Goal: Navigation & Orientation: Find specific page/section

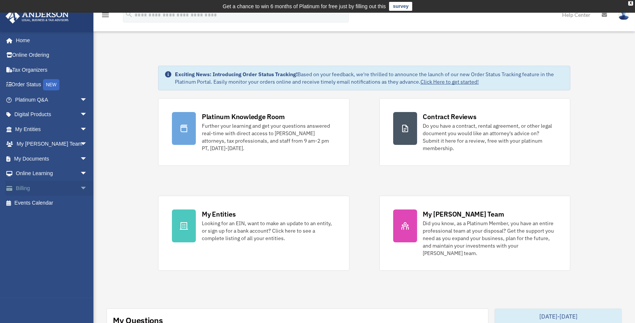
click at [31, 188] on link "Billing arrow_drop_down" at bounding box center [51, 188] width 93 height 15
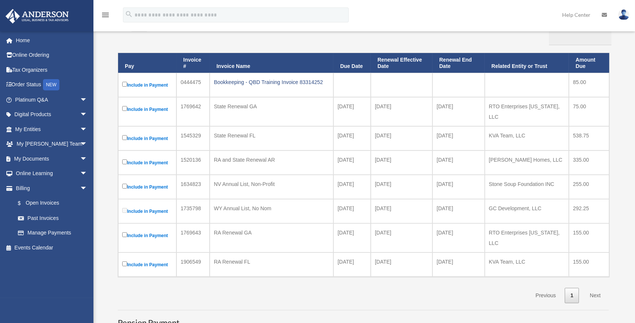
scroll to position [136, 0]
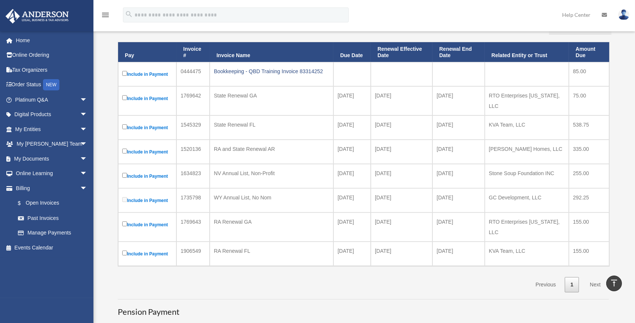
click at [592, 277] on link "Next" at bounding box center [595, 284] width 22 height 15
click at [46, 217] on link "Past Invoices" at bounding box center [54, 218] width 88 height 15
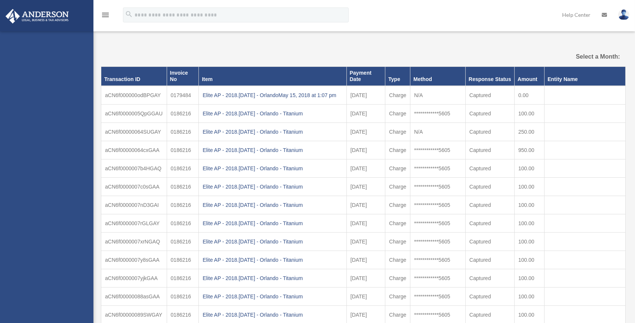
select select
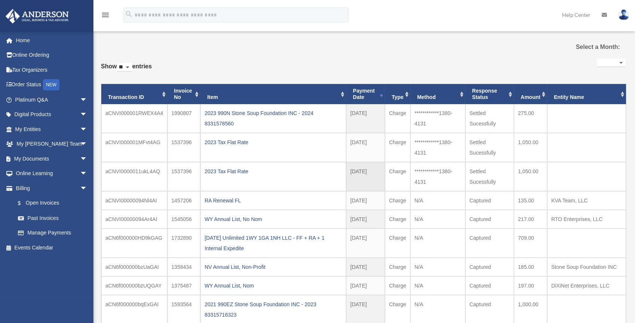
scroll to position [68, 0]
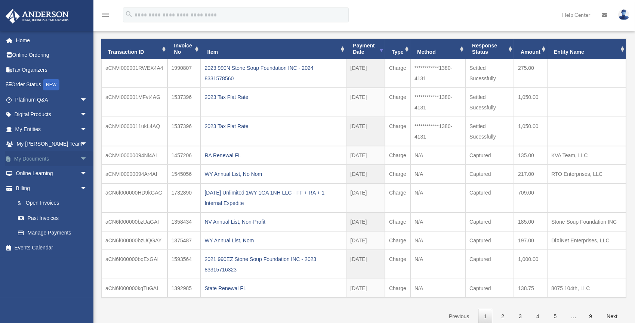
click at [34, 154] on link "My Documents arrow_drop_down" at bounding box center [51, 158] width 93 height 15
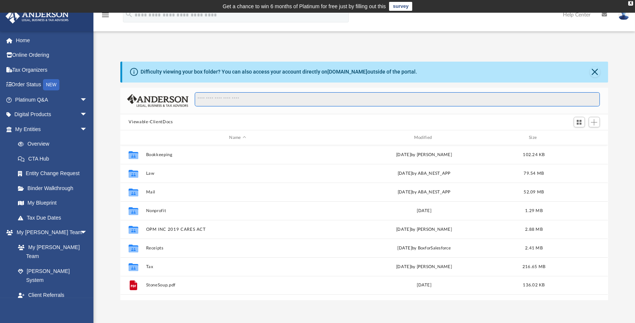
click at [249, 98] on input "Search files and folders" at bounding box center [397, 99] width 405 height 14
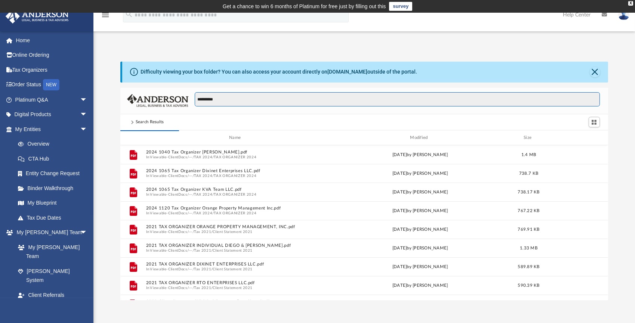
scroll to position [142, 482]
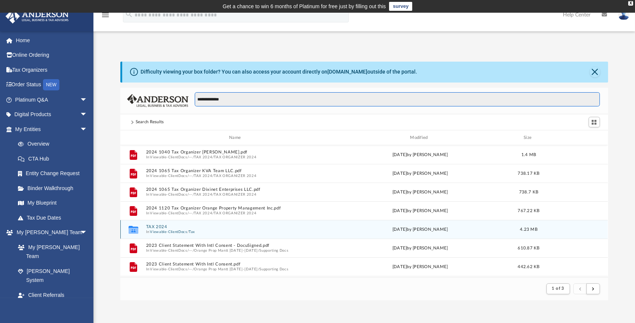
type input "**********"
click at [180, 232] on button "Viewable-ClientDocs" at bounding box center [168, 232] width 37 height 5
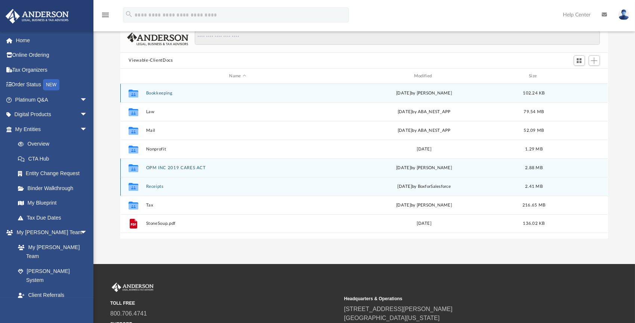
scroll to position [68, 0]
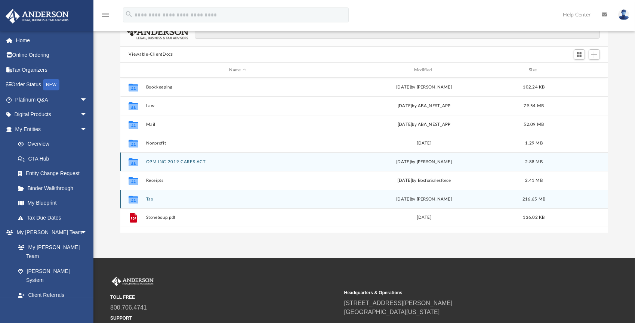
click at [166, 203] on div "Collaborated Folder Tax Tue Jul 15 2025 by Diego Giraldo 216.65 MB" at bounding box center [363, 199] width 487 height 19
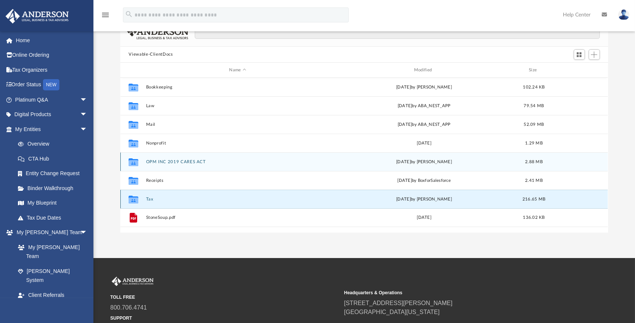
click at [166, 203] on div "Collaborated Folder Tax Tue Jul 15 2025 by Diego Giraldo 216.65 MB" at bounding box center [363, 199] width 487 height 19
click at [154, 202] on div "Collaborated Folder Tax Tue Jul 15 2025 by Diego Giraldo 216.65 MB" at bounding box center [363, 199] width 487 height 19
click at [137, 197] on icon "grid" at bounding box center [134, 200] width 10 height 8
click at [136, 197] on icon "grid" at bounding box center [134, 200] width 10 height 8
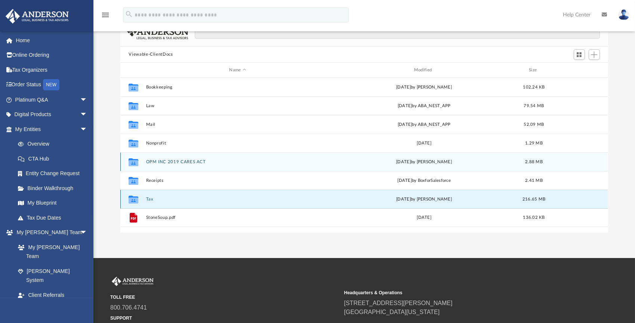
click at [133, 198] on icon "grid" at bounding box center [134, 201] width 10 height 6
click at [132, 198] on icon "grid" at bounding box center [134, 201] width 10 height 6
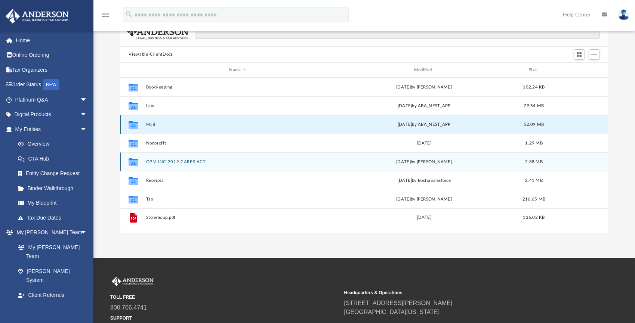
click at [155, 123] on button "Mail" at bounding box center [237, 124] width 183 height 5
click at [152, 123] on button "Mail" at bounding box center [237, 124] width 183 height 5
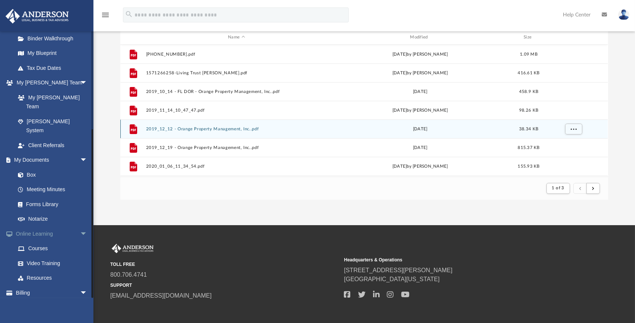
scroll to position [136, 0]
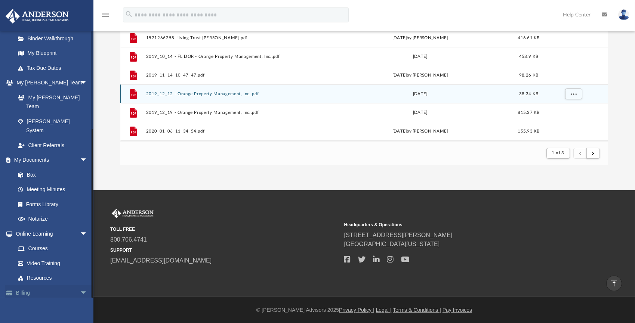
click at [24, 286] on link "Billing arrow_drop_down" at bounding box center [51, 293] width 93 height 15
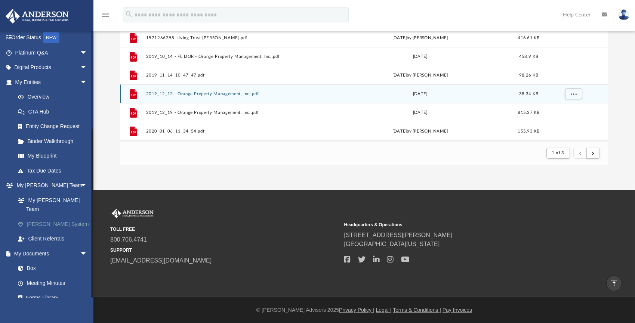
scroll to position [150, 0]
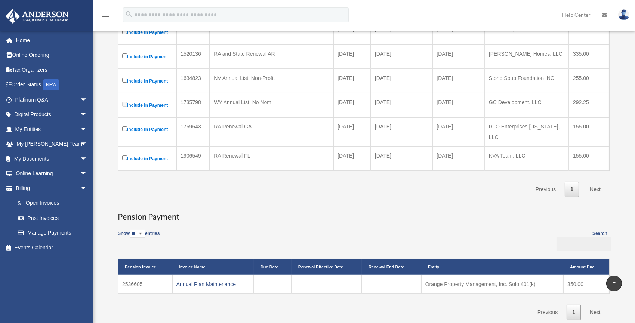
scroll to position [238, 0]
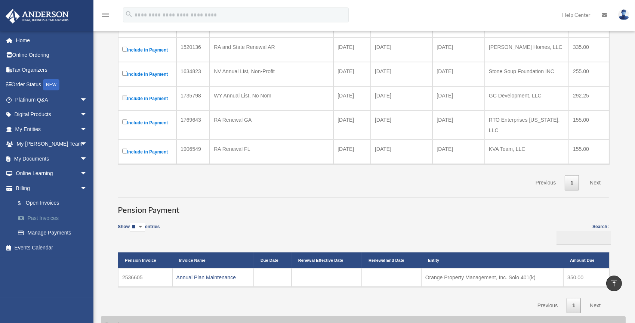
click at [34, 217] on link "Past Invoices" at bounding box center [54, 218] width 88 height 15
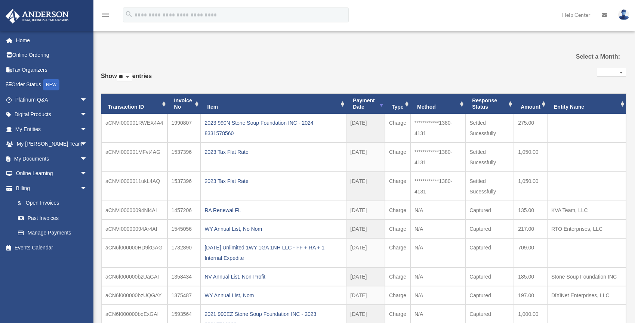
select select
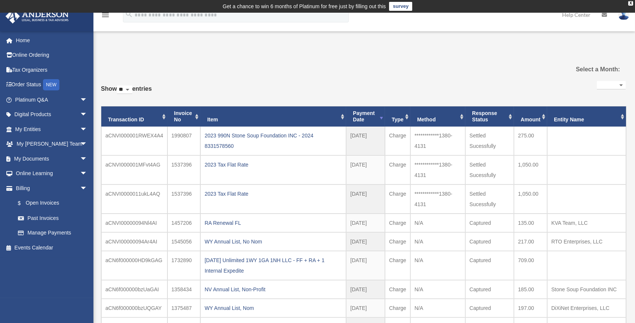
click at [624, 14] on img at bounding box center [623, 14] width 11 height 11
click at [44, 130] on link "My Entities arrow_drop_down" at bounding box center [51, 129] width 93 height 15
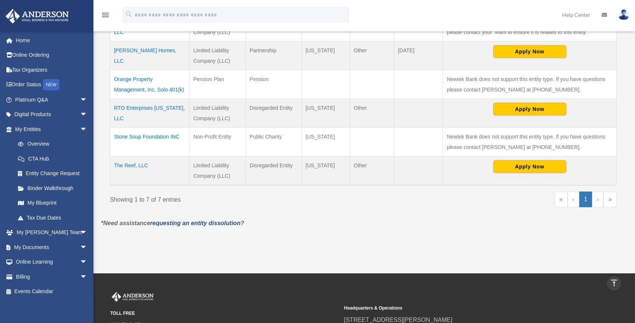
scroll to position [170, 0]
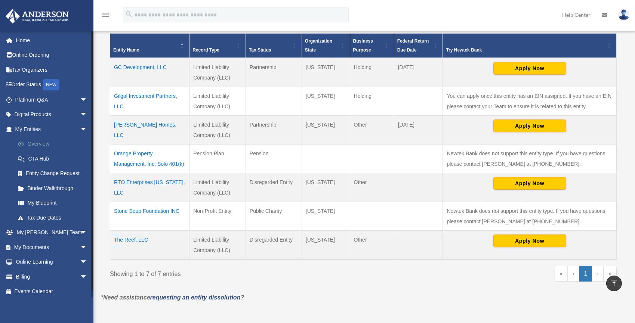
click at [47, 148] on link "Overview" at bounding box center [54, 144] width 88 height 15
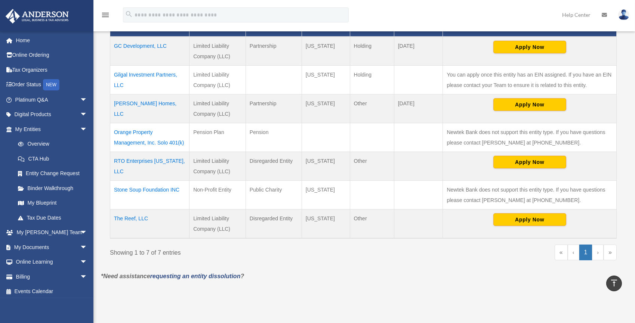
scroll to position [272, 0]
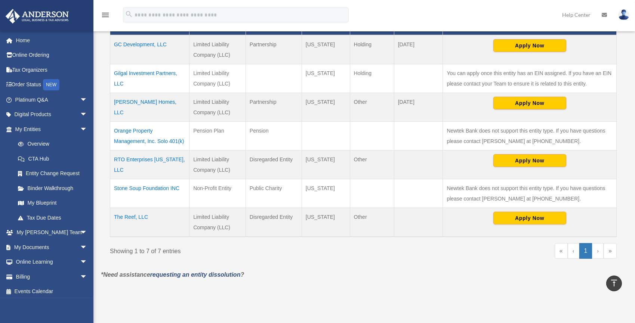
scroll to position [314, 0]
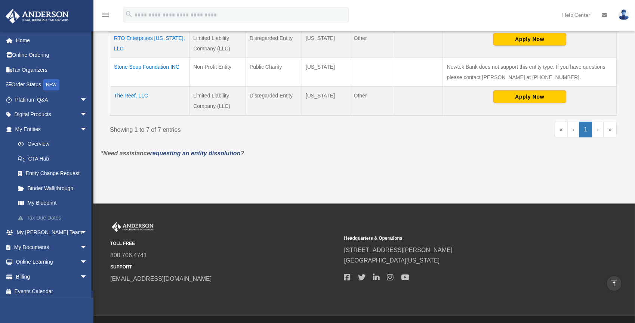
click at [36, 215] on link "Tax Due Dates" at bounding box center [54, 217] width 88 height 15
click at [35, 216] on link "Tax Due Dates" at bounding box center [54, 217] width 88 height 15
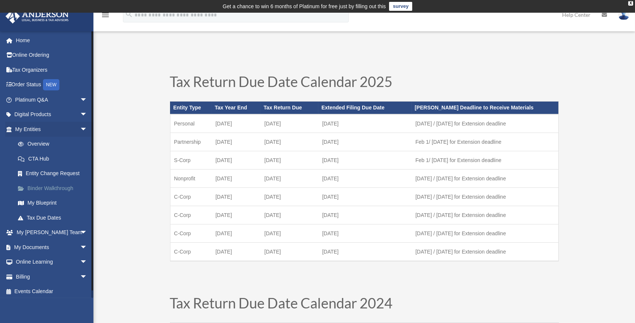
click at [55, 185] on link "Binder Walkthrough" at bounding box center [54, 188] width 88 height 15
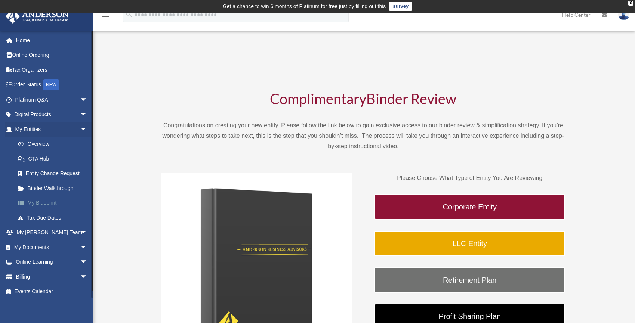
click at [43, 201] on link "My Blueprint" at bounding box center [54, 203] width 88 height 15
click at [42, 202] on link "My Blueprint" at bounding box center [54, 203] width 88 height 15
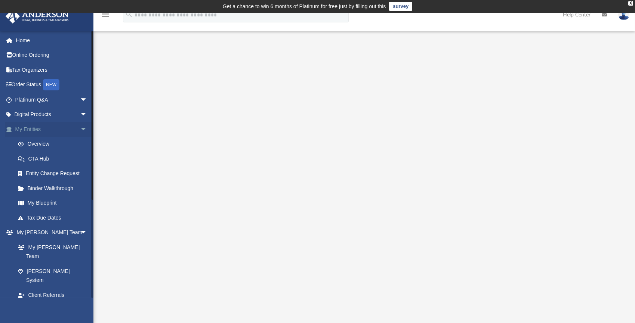
click at [33, 128] on link "My Entities arrow_drop_down" at bounding box center [51, 129] width 93 height 15
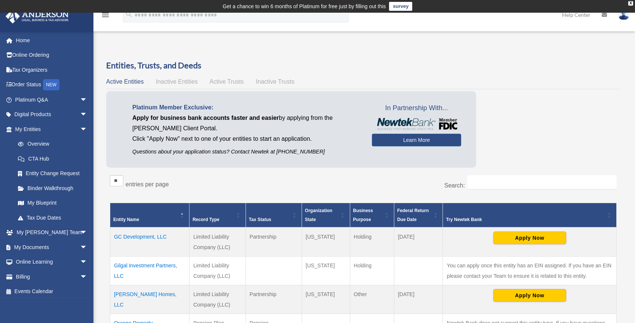
click at [187, 83] on span "Inactive Entities" at bounding box center [177, 81] width 42 height 6
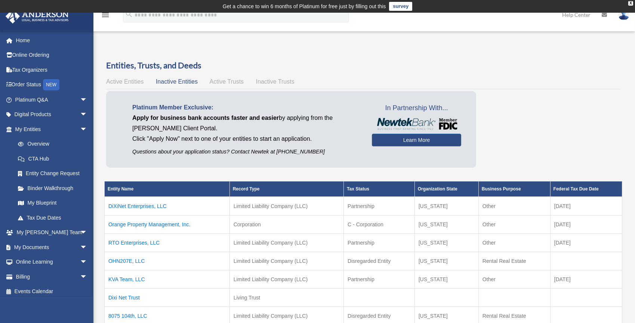
click at [233, 82] on span "Active Trusts" at bounding box center [227, 81] width 34 height 6
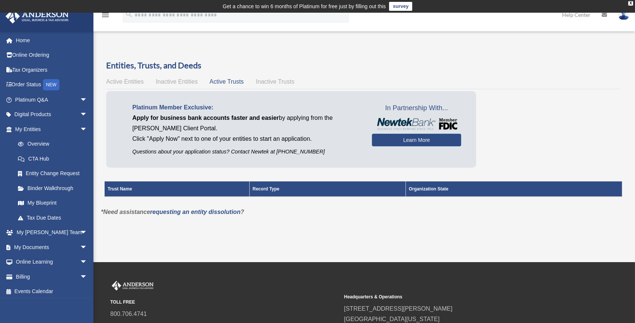
click at [263, 83] on span "Inactive Trusts" at bounding box center [275, 81] width 38 height 6
click at [134, 83] on span "Active Entities" at bounding box center [124, 81] width 37 height 6
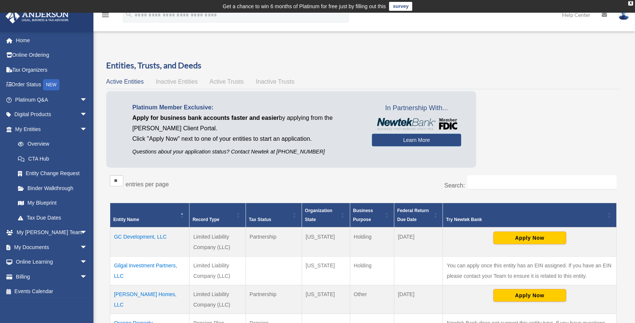
click at [189, 83] on span "Inactive Entities" at bounding box center [177, 81] width 42 height 6
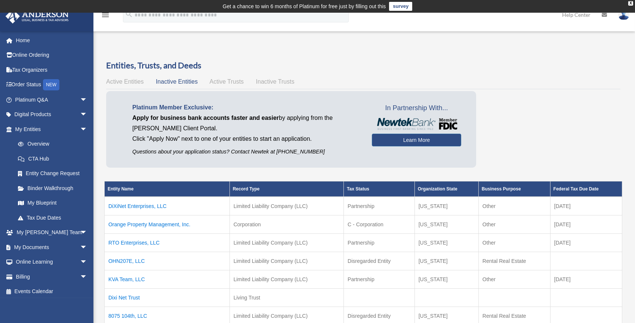
click at [128, 82] on span "Active Entities" at bounding box center [124, 81] width 37 height 6
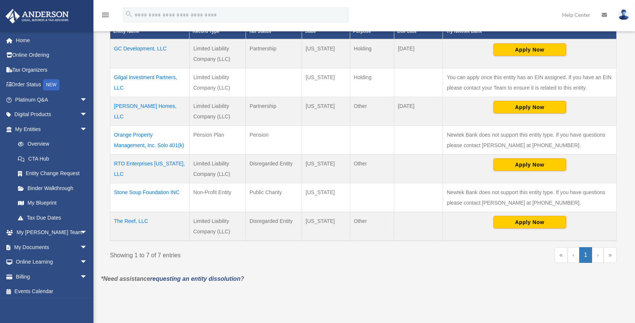
scroll to position [204, 0]
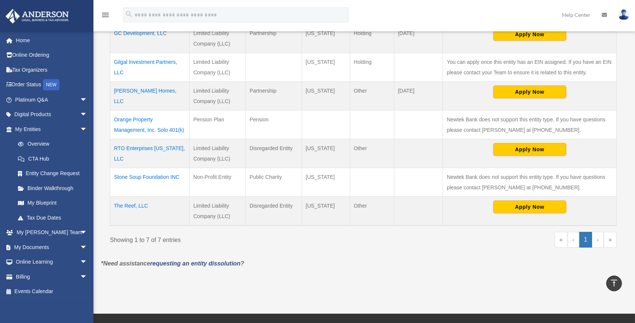
click at [625, 14] on img at bounding box center [623, 14] width 11 height 11
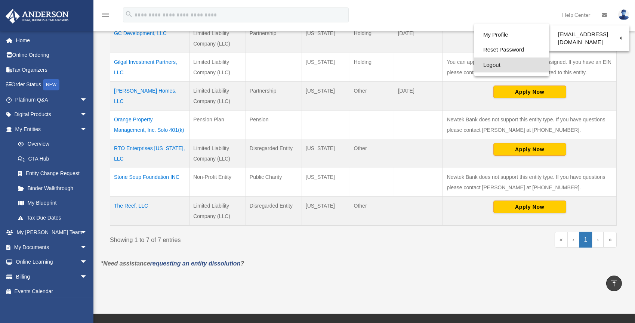
click at [490, 62] on link "Logout" at bounding box center [511, 65] width 75 height 15
